Goal: Check status: Check status

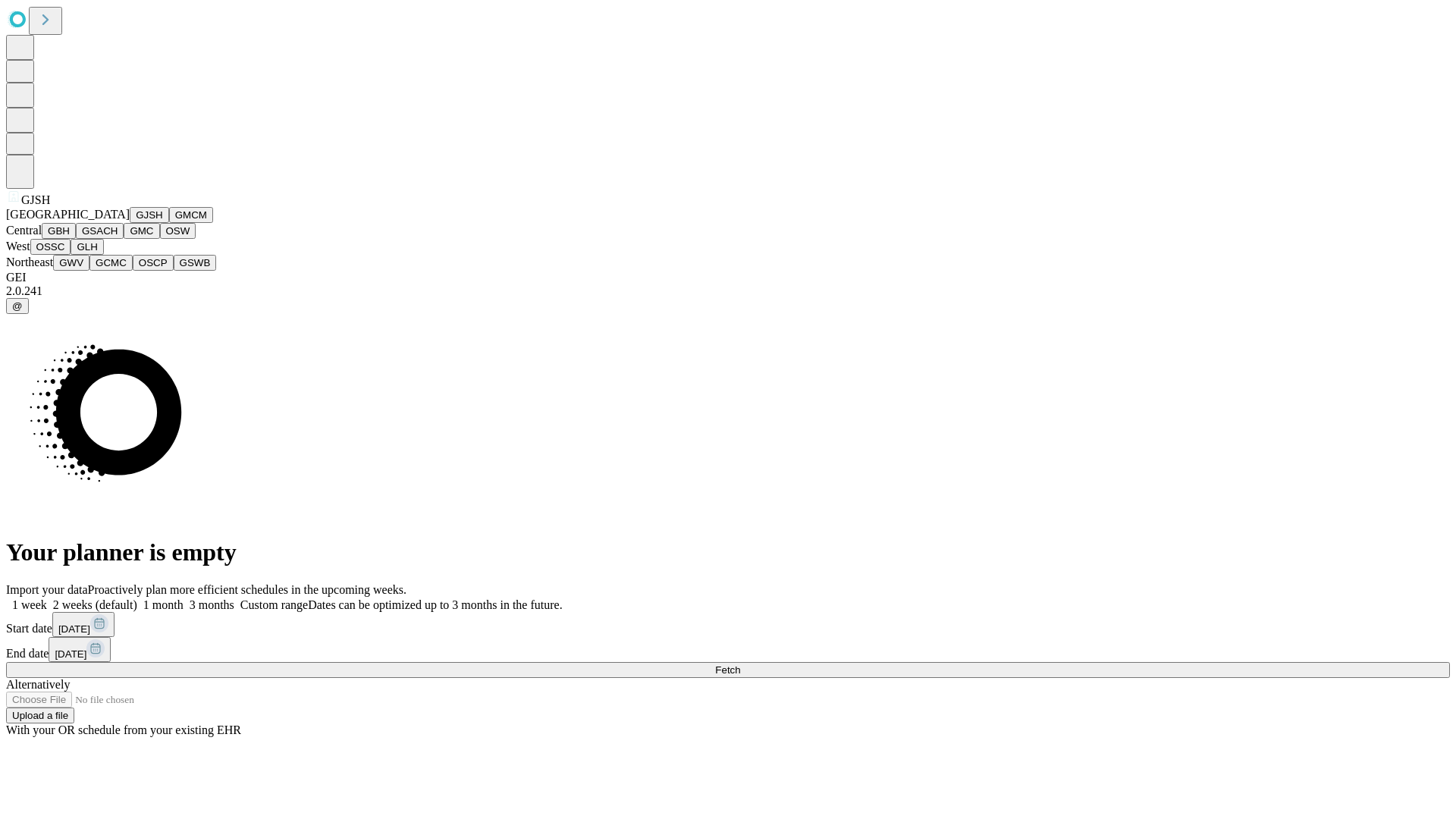
click at [129, 223] on button "GJSH" at bounding box center [149, 214] width 39 height 15
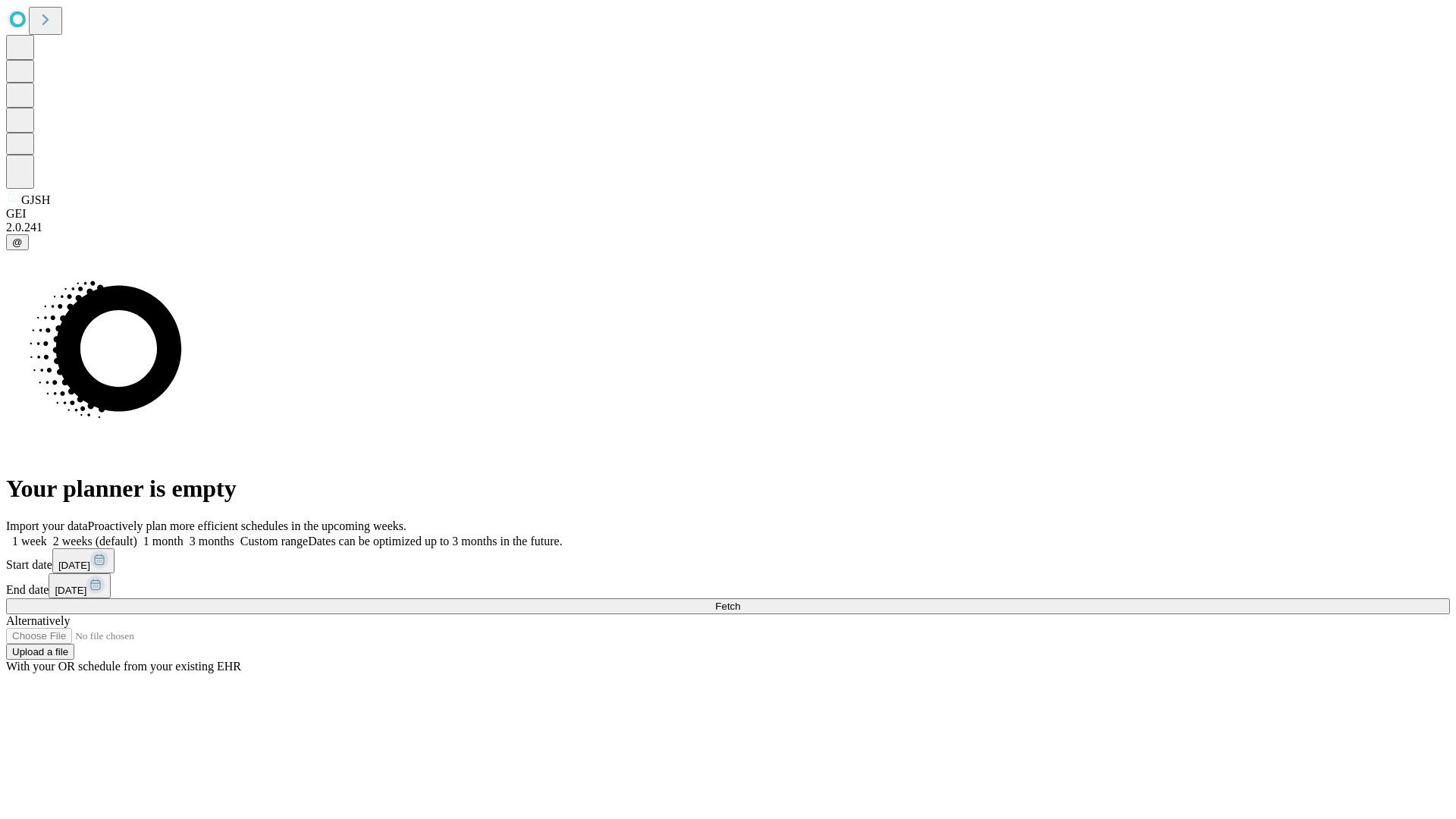
click at [138, 535] on label "2 weeks (default)" at bounding box center [92, 541] width 90 height 13
click at [740, 600] on span "Fetch" at bounding box center [727, 606] width 25 height 11
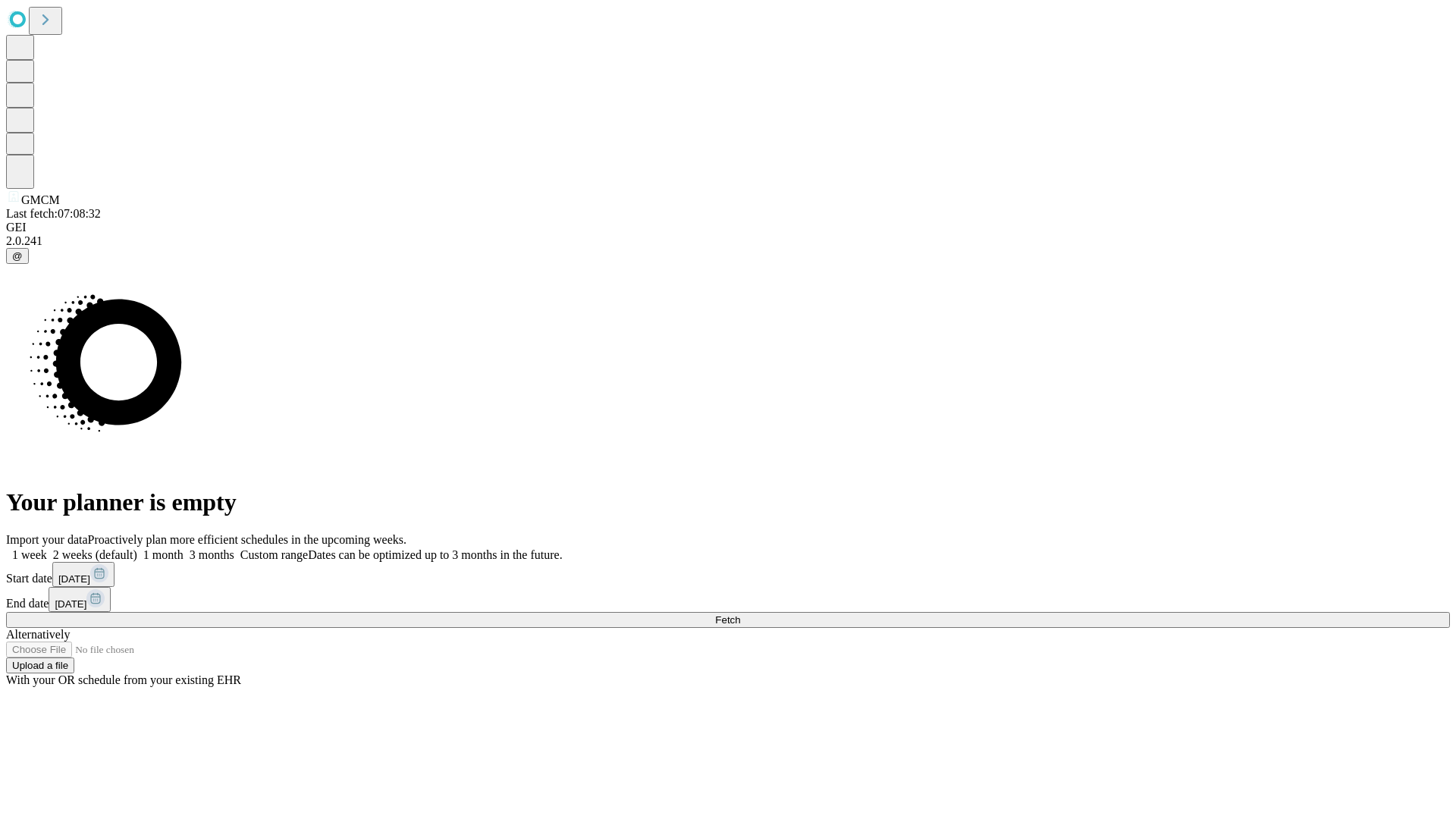
click at [138, 548] on label "2 weeks (default)" at bounding box center [92, 555] width 90 height 13
click at [740, 614] on span "Fetch" at bounding box center [727, 619] width 25 height 11
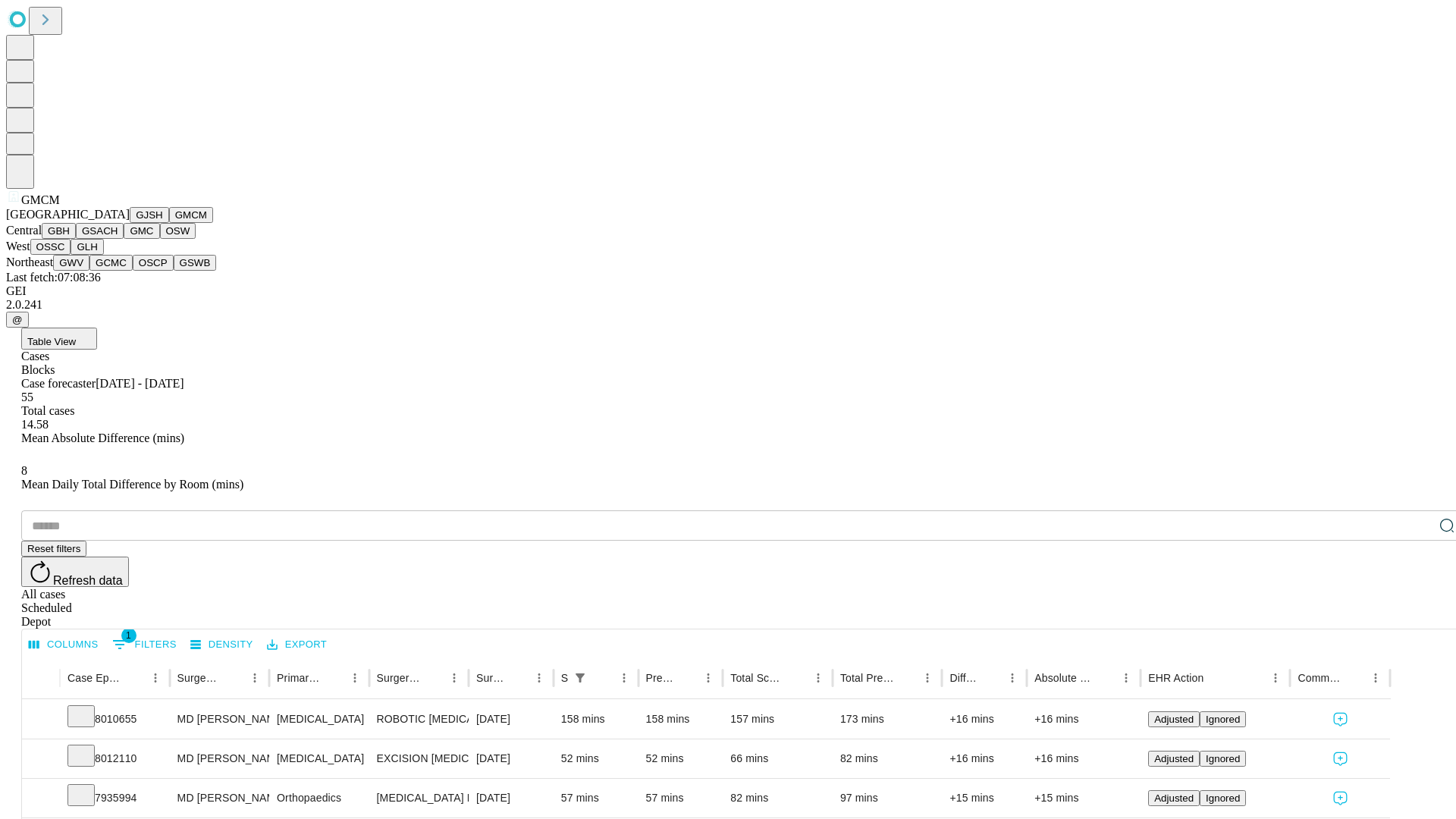
click at [76, 239] on button "GBH" at bounding box center [58, 230] width 34 height 15
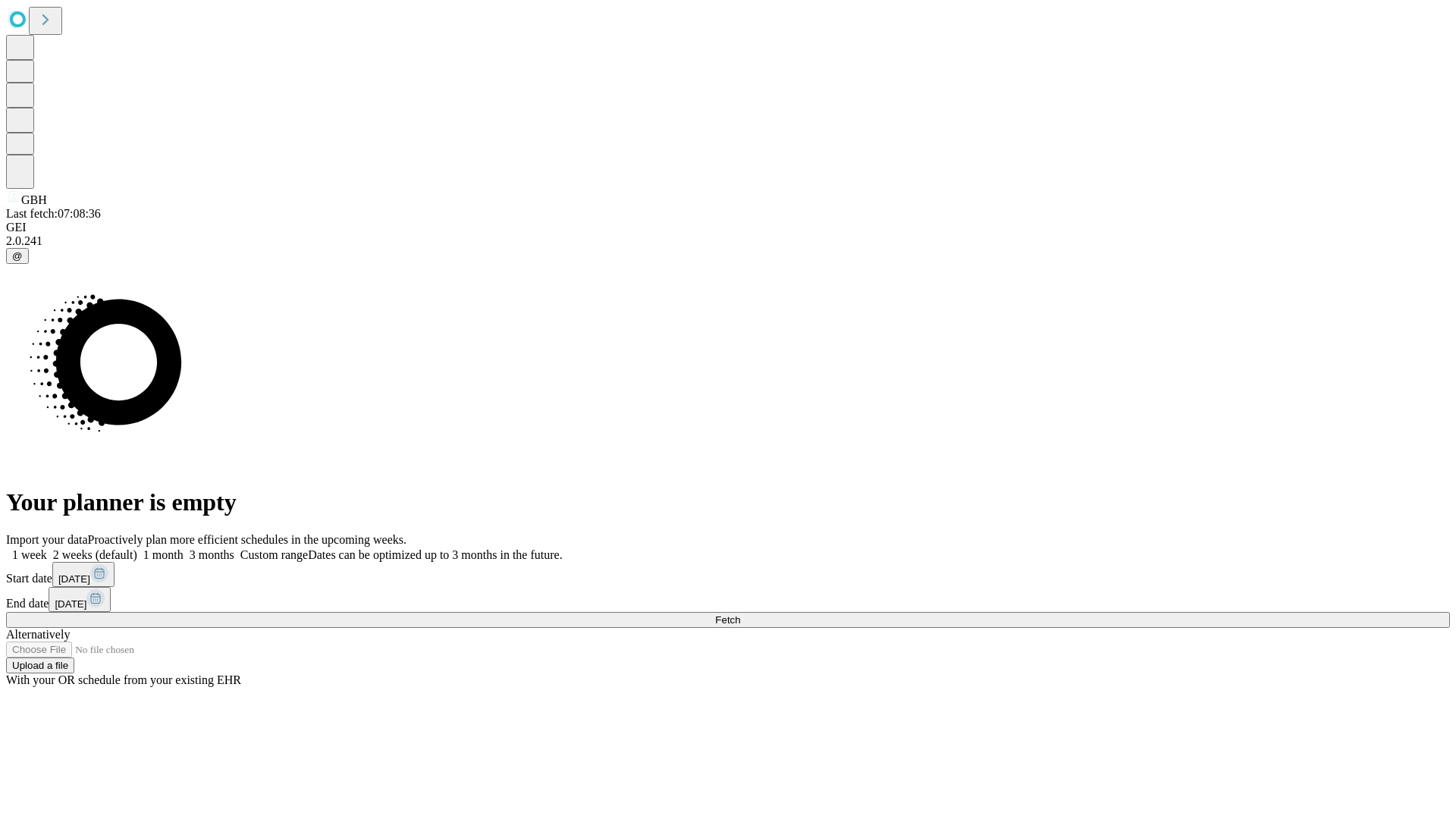
click at [138, 548] on label "2 weeks (default)" at bounding box center [92, 555] width 90 height 13
click at [740, 614] on span "Fetch" at bounding box center [727, 619] width 25 height 11
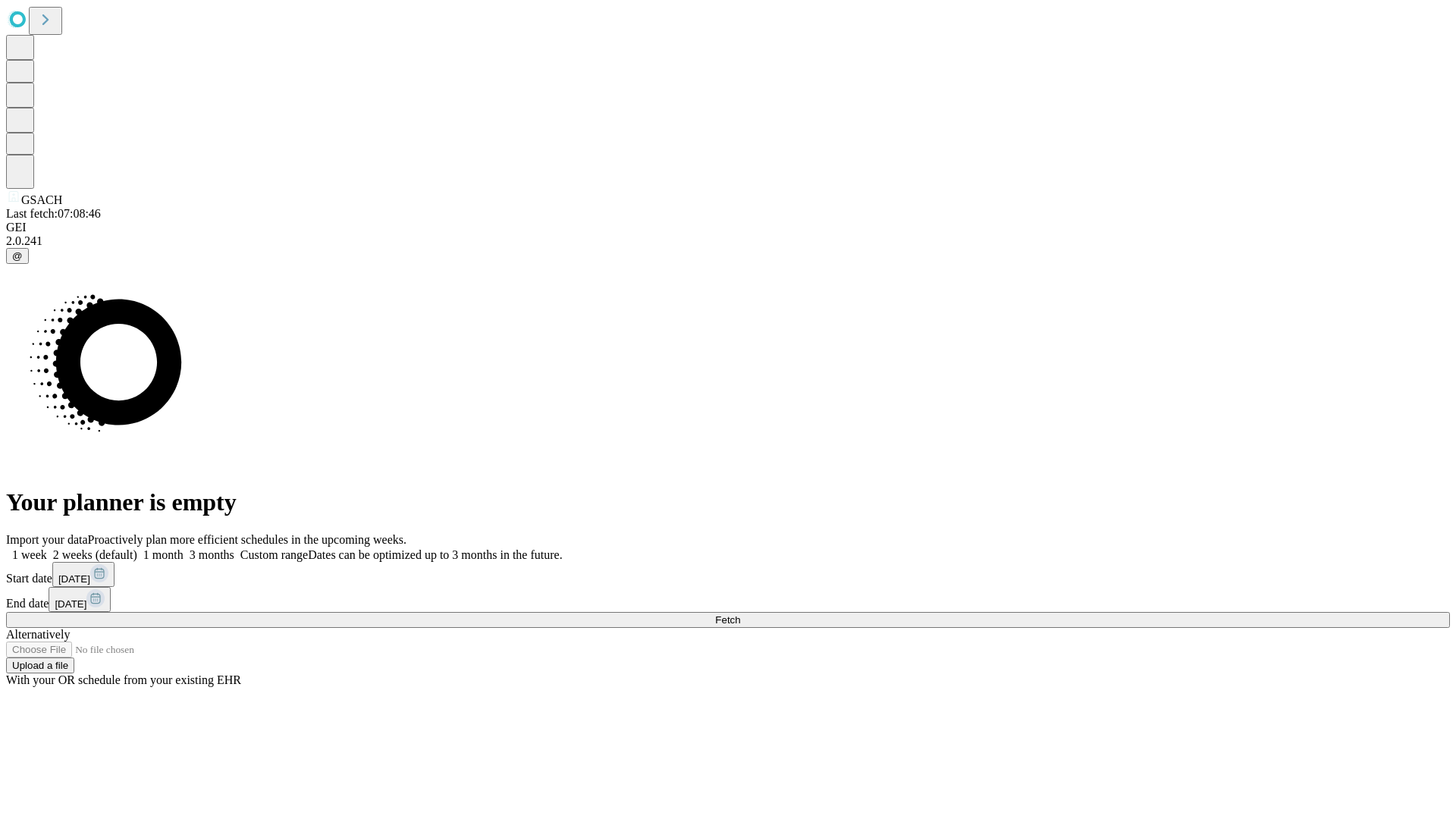
click at [138, 548] on label "2 weeks (default)" at bounding box center [92, 555] width 90 height 13
click at [740, 614] on span "Fetch" at bounding box center [727, 619] width 25 height 11
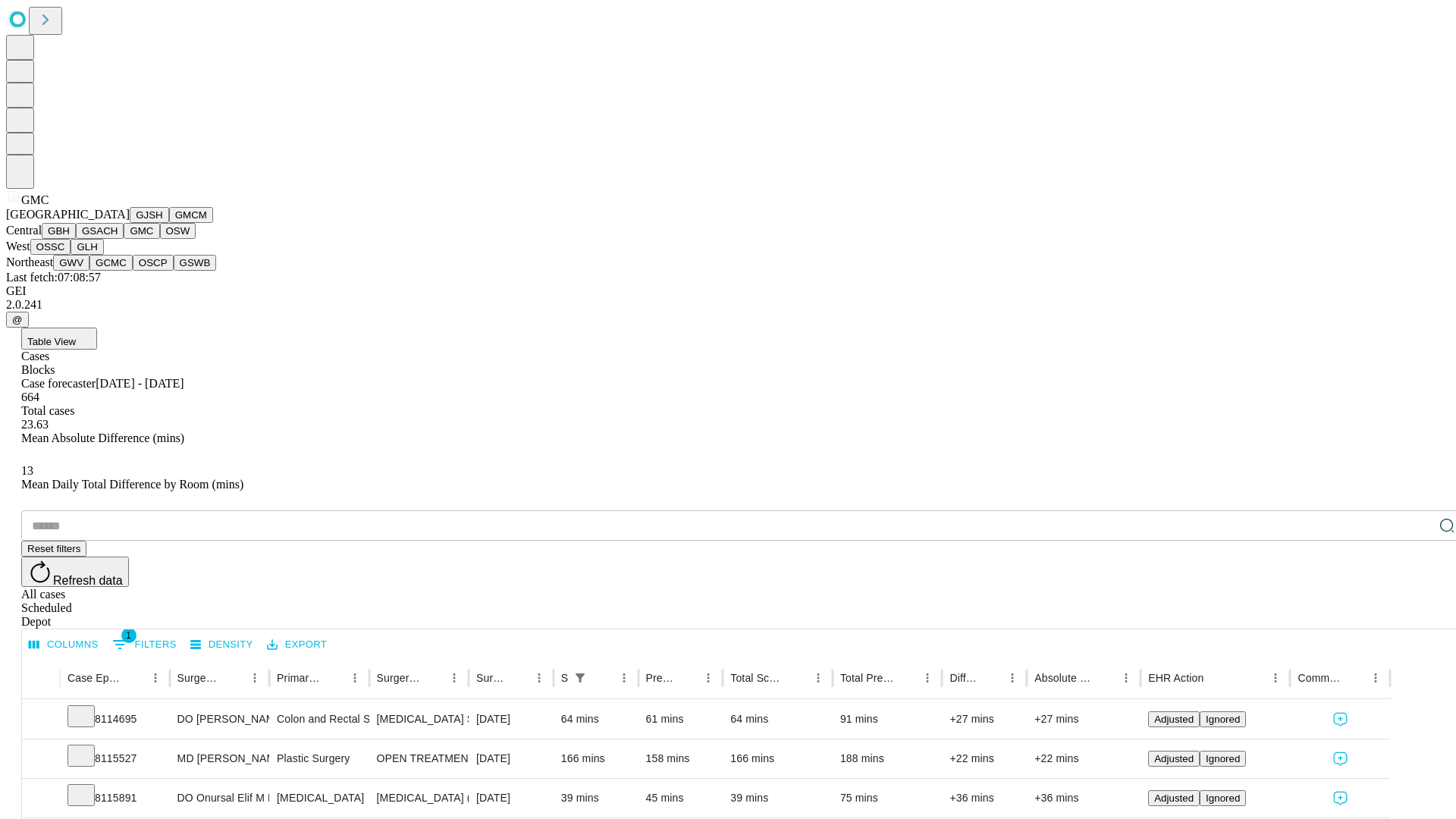
click at [160, 239] on button "OSW" at bounding box center [179, 230] width 36 height 15
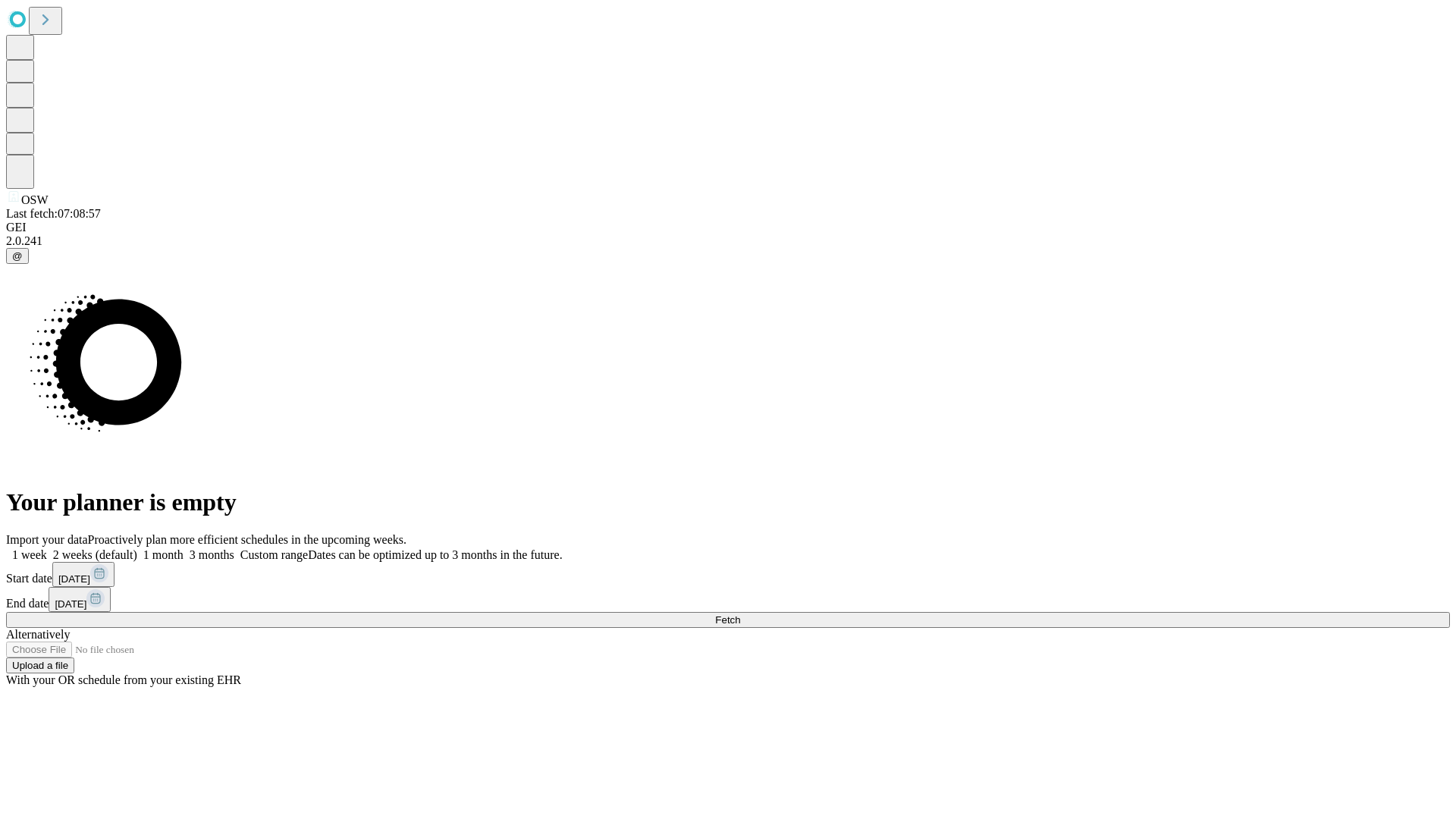
click at [138, 548] on label "2 weeks (default)" at bounding box center [92, 555] width 90 height 13
click at [740, 614] on span "Fetch" at bounding box center [727, 619] width 25 height 11
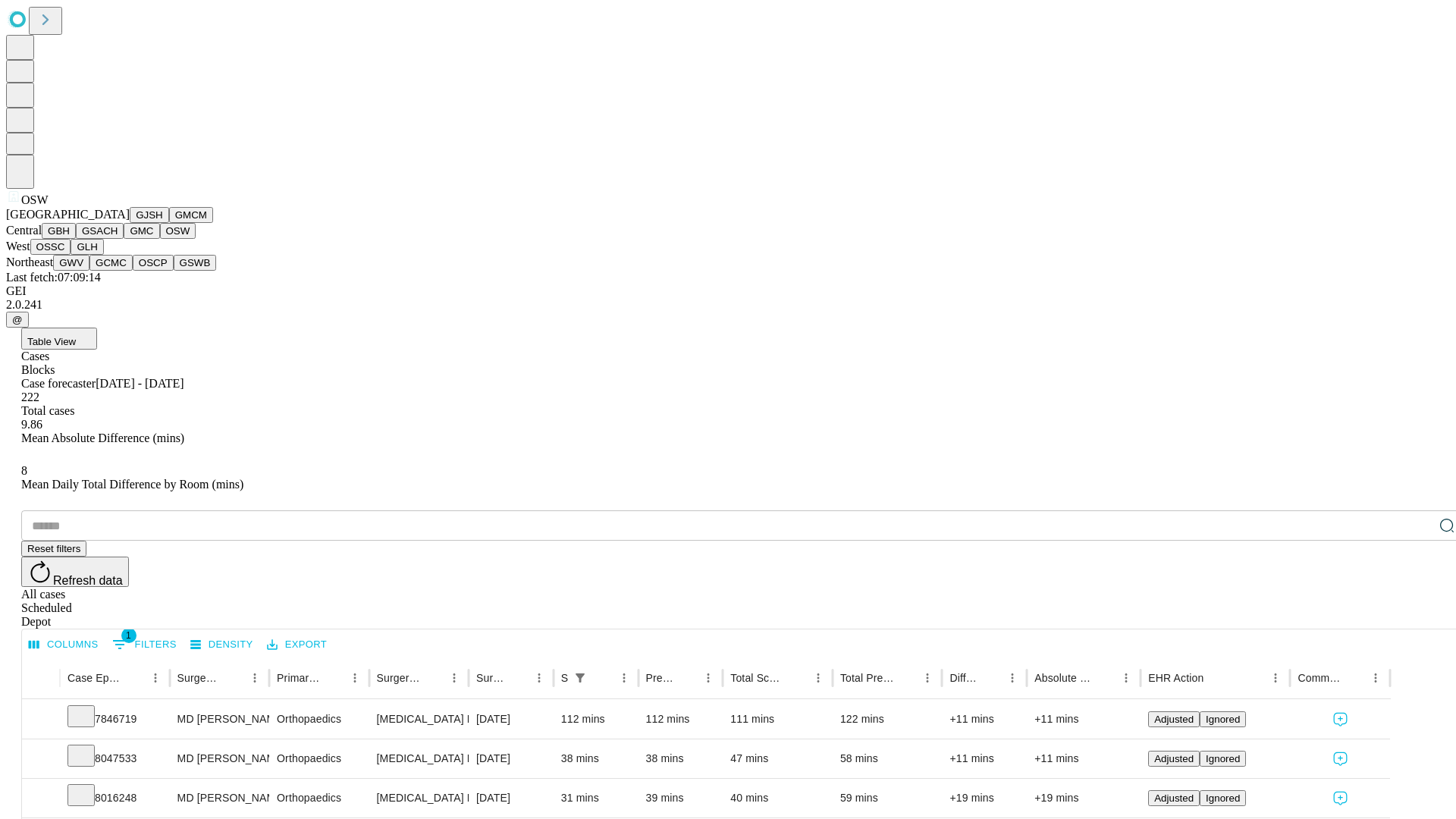
click at [71, 255] on button "OSSC" at bounding box center [50, 246] width 41 height 15
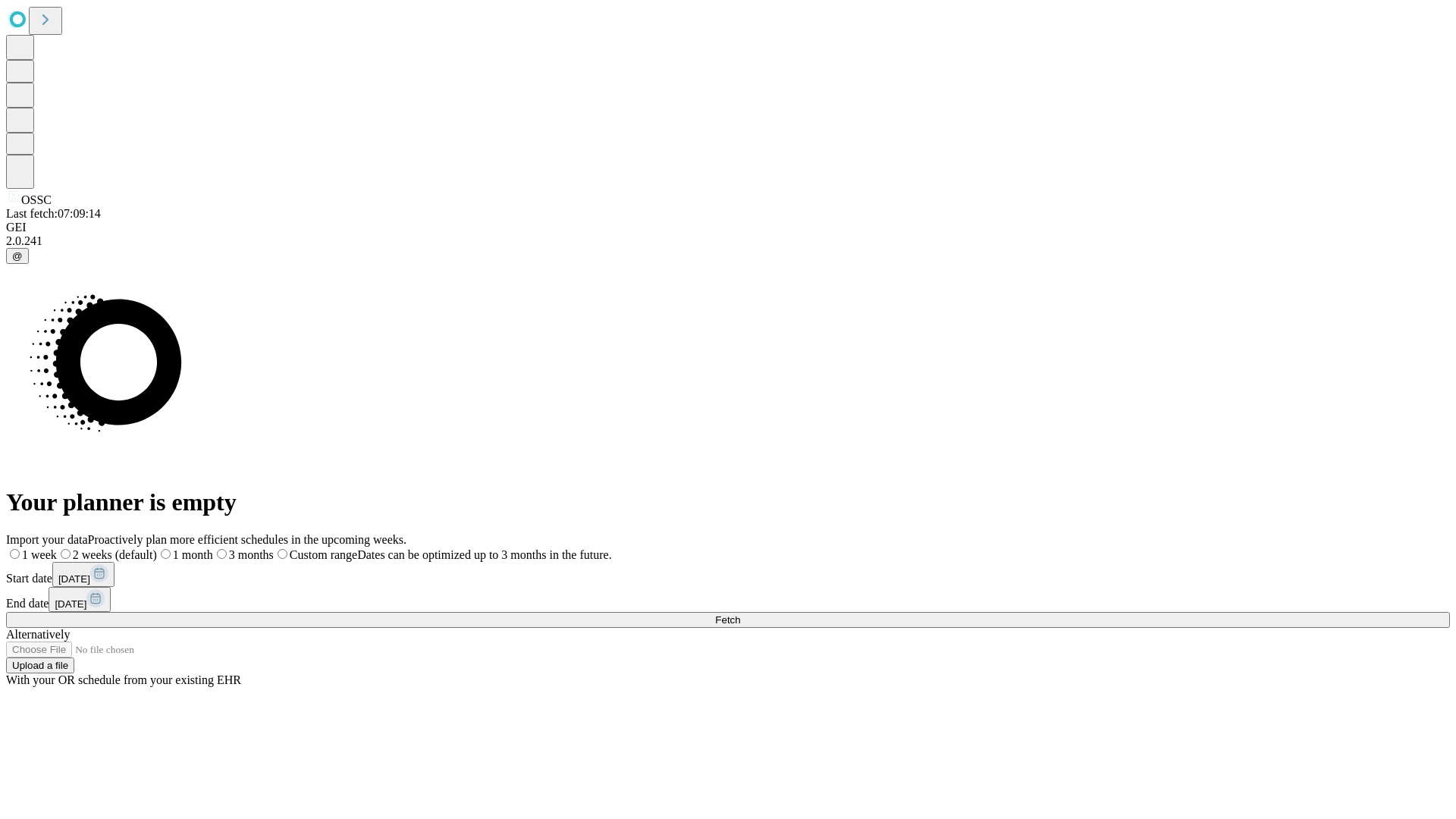
click at [157, 548] on label "2 weeks (default)" at bounding box center [107, 555] width 100 height 13
click at [740, 614] on span "Fetch" at bounding box center [727, 619] width 25 height 11
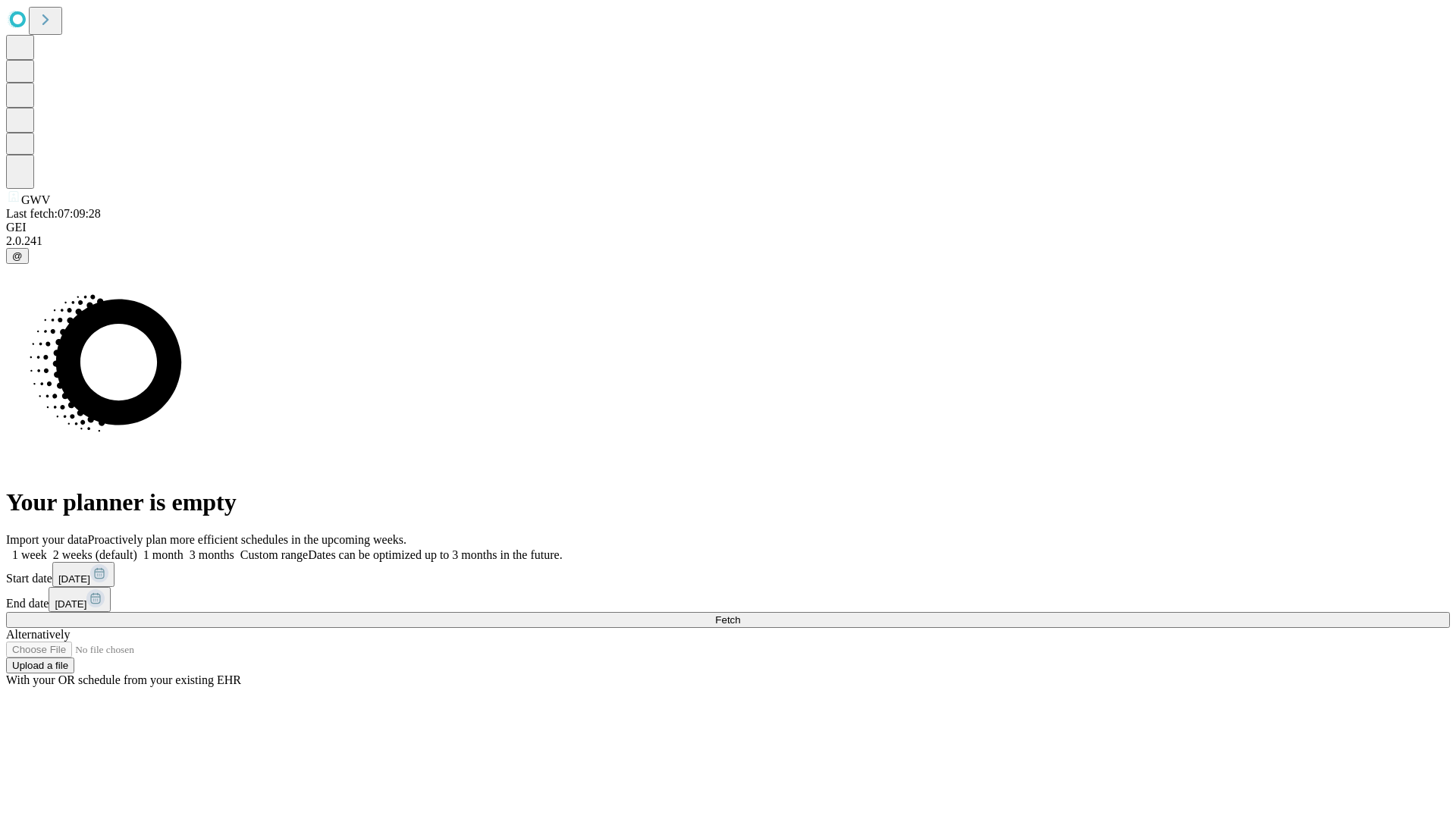
click at [138, 548] on label "2 weeks (default)" at bounding box center [92, 555] width 90 height 13
click at [740, 614] on span "Fetch" at bounding box center [727, 619] width 25 height 11
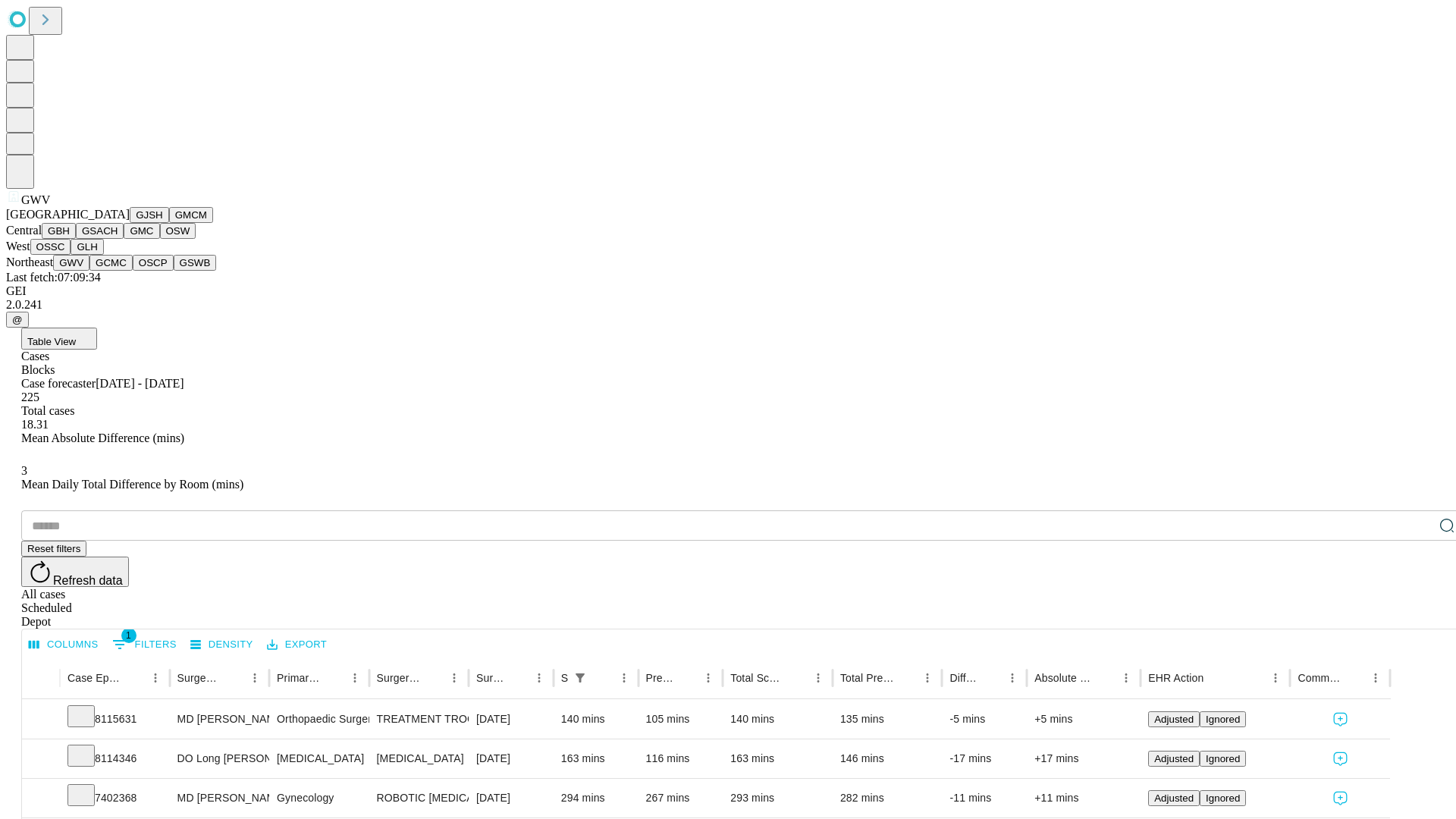
click at [118, 271] on button "GCMC" at bounding box center [110, 262] width 43 height 15
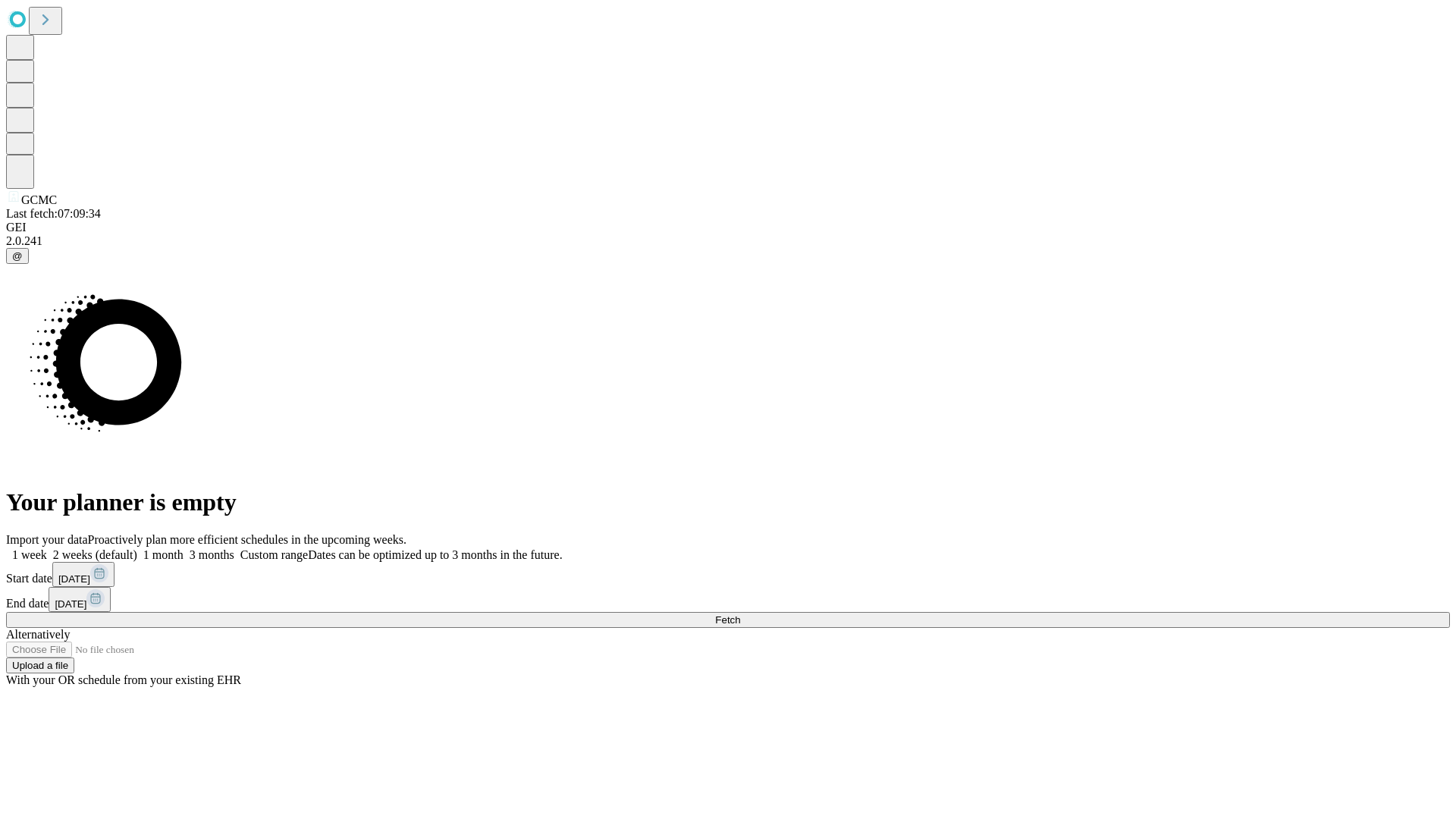
click at [138, 548] on label "2 weeks (default)" at bounding box center [92, 555] width 90 height 13
click at [740, 614] on span "Fetch" at bounding box center [727, 619] width 25 height 11
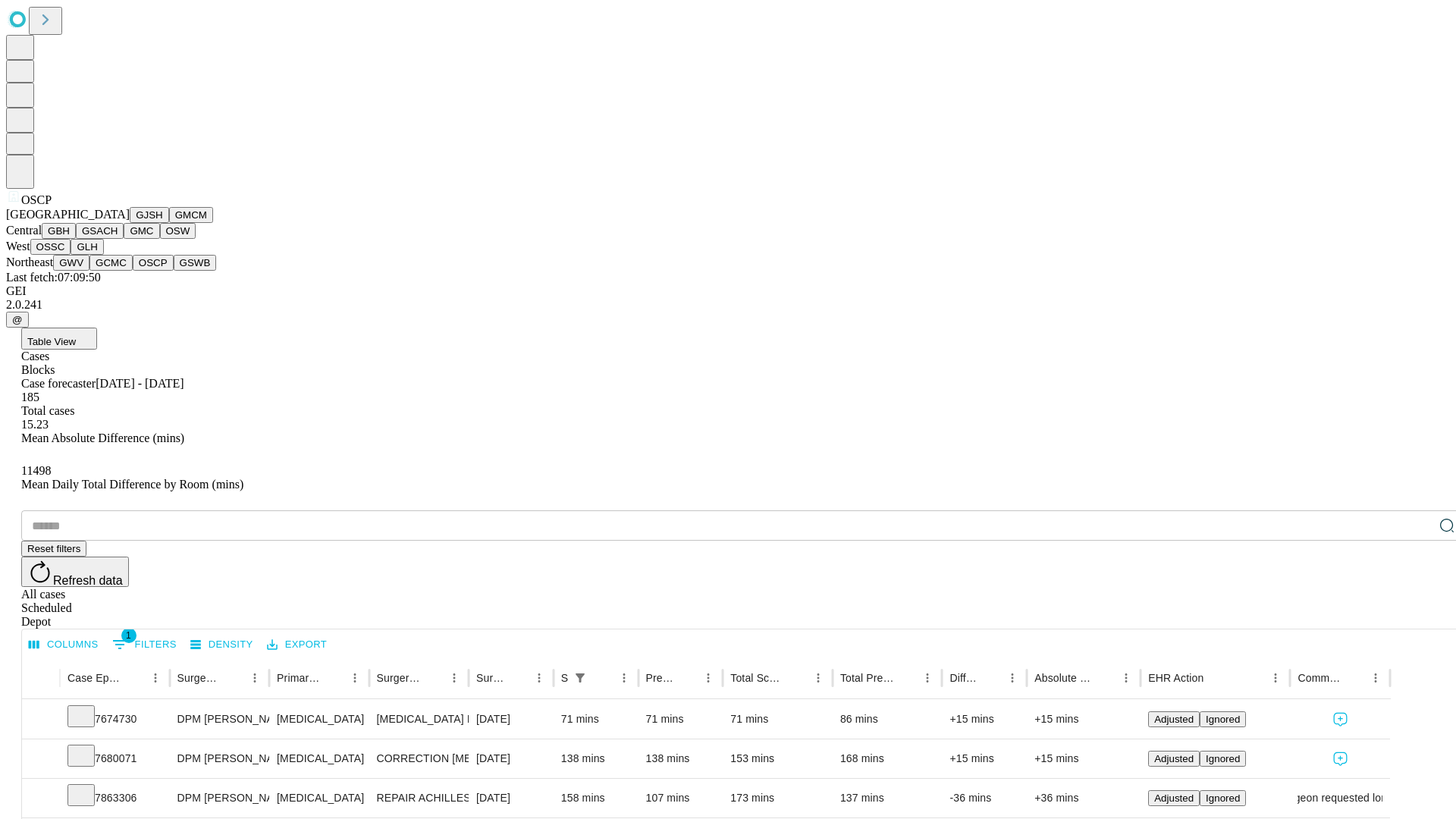
click at [174, 271] on button "GSWB" at bounding box center [195, 262] width 43 height 15
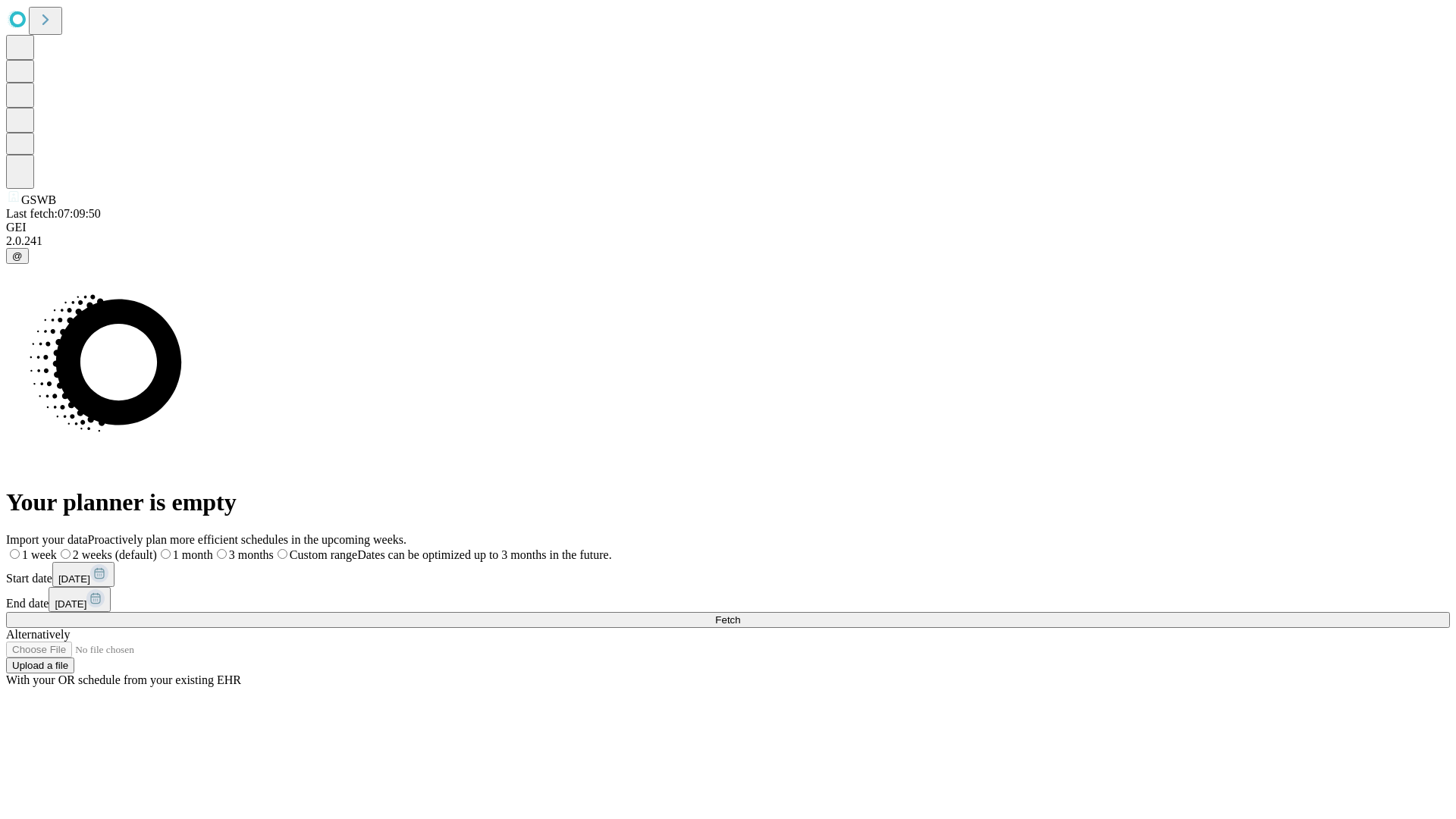
click at [157, 548] on label "2 weeks (default)" at bounding box center [107, 555] width 100 height 13
click at [740, 614] on span "Fetch" at bounding box center [727, 619] width 25 height 11
